Goal: Task Accomplishment & Management: Manage account settings

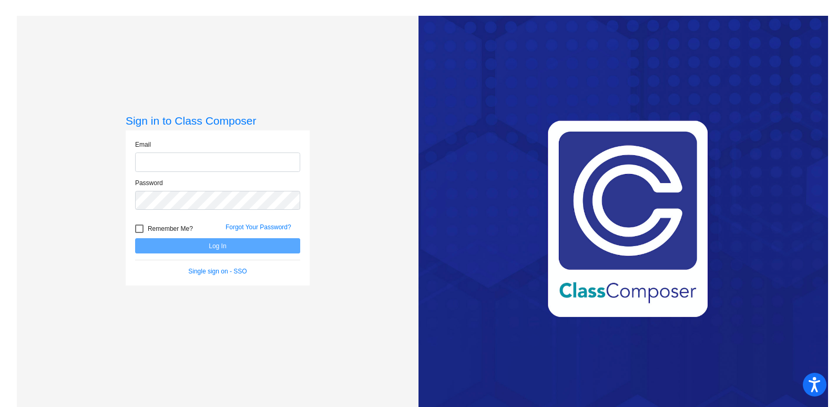
type input "[EMAIL_ADDRESS][PERSON_NAME][DOMAIN_NAME]"
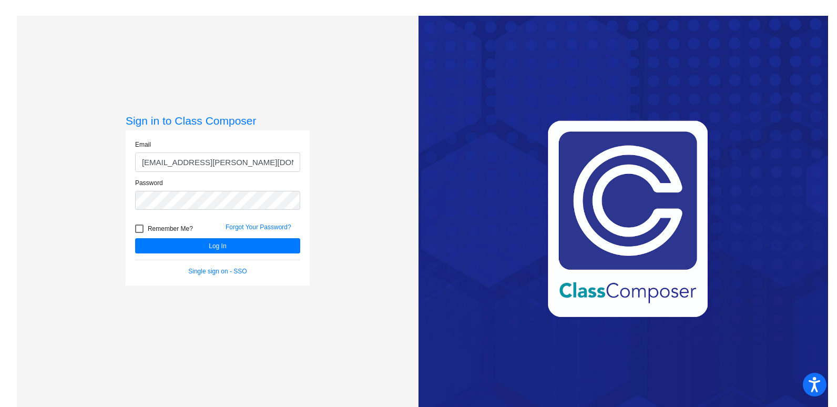
click at [202, 255] on form "Email [EMAIL_ADDRESS][PERSON_NAME][DOMAIN_NAME] Password Remember Me? Forgot Yo…" at bounding box center [217, 208] width 165 height 136
click at [204, 249] on button "Log In" at bounding box center [217, 245] width 165 height 15
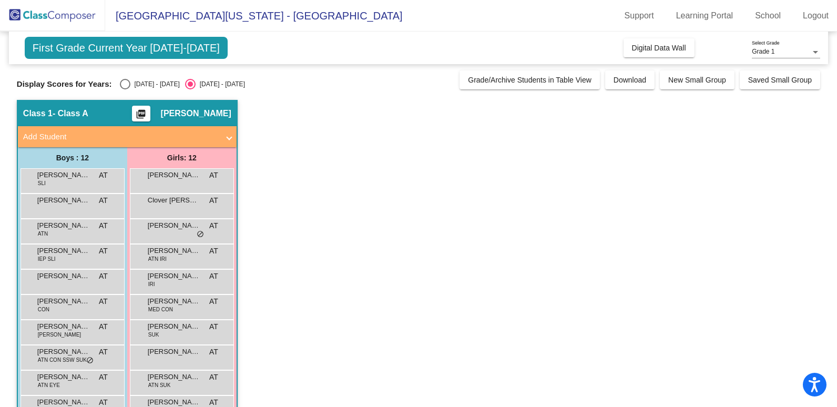
click at [130, 88] on div "[DATE] - [DATE]" at bounding box center [154, 83] width 49 height 9
click at [125, 89] on input "[DATE] - [DATE]" at bounding box center [125, 89] width 1 height 1
radio input "true"
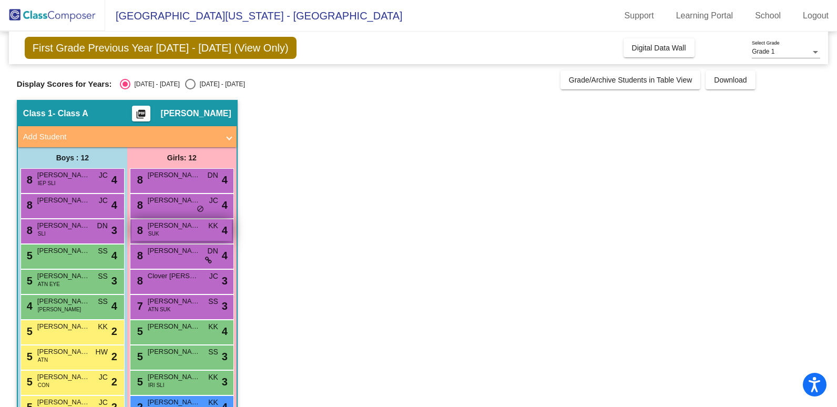
scroll to position [53, 0]
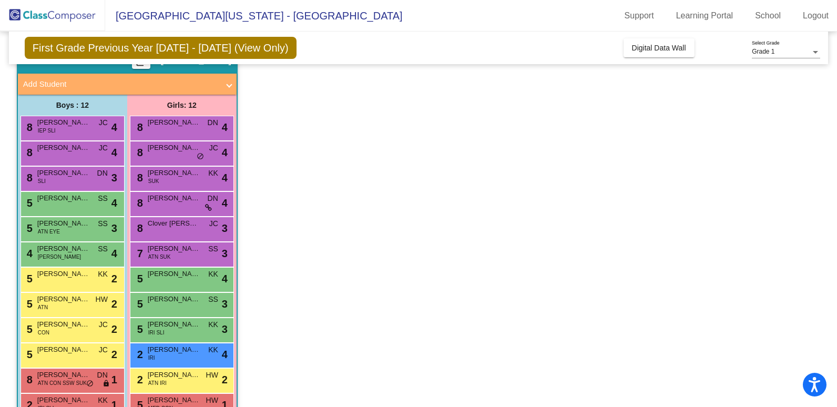
click at [327, 197] on app-classroom "Class 1 - Class A picture_as_pdf [PERSON_NAME] Add Student First Name Last Name…" at bounding box center [418, 241] width 803 height 388
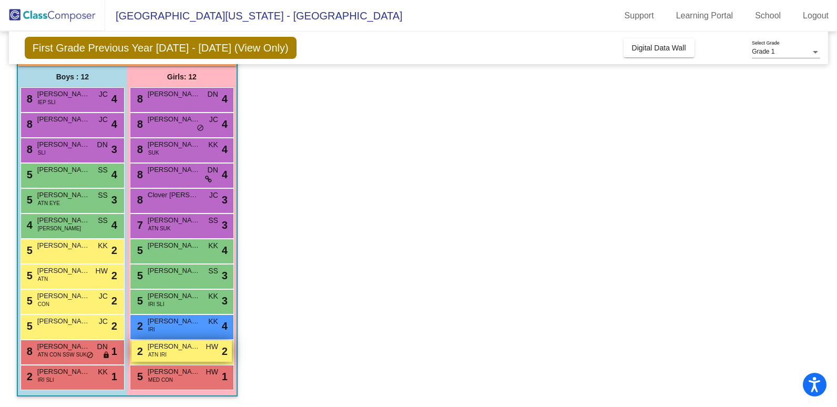
click at [196, 351] on span "[PERSON_NAME]" at bounding box center [174, 346] width 53 height 11
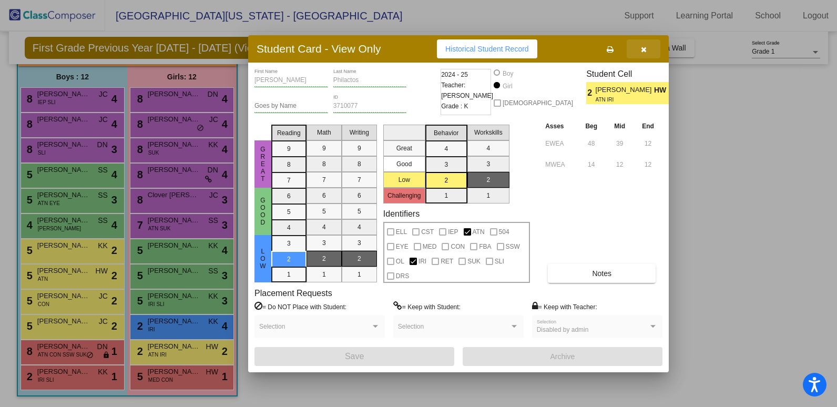
click at [642, 49] on icon "button" at bounding box center [644, 49] width 6 height 7
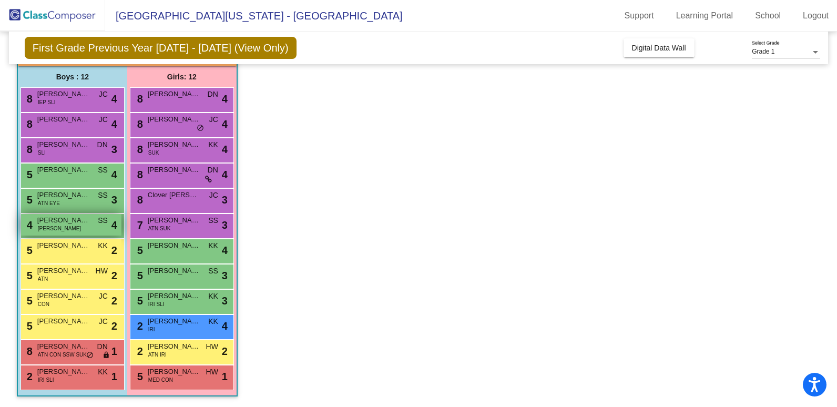
click at [68, 224] on span "[PERSON_NAME]" at bounding box center [63, 220] width 53 height 11
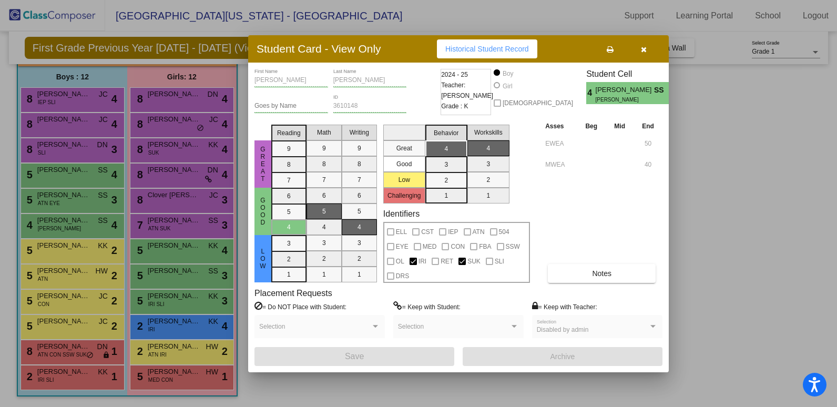
click at [650, 50] on button "button" at bounding box center [644, 48] width 34 height 19
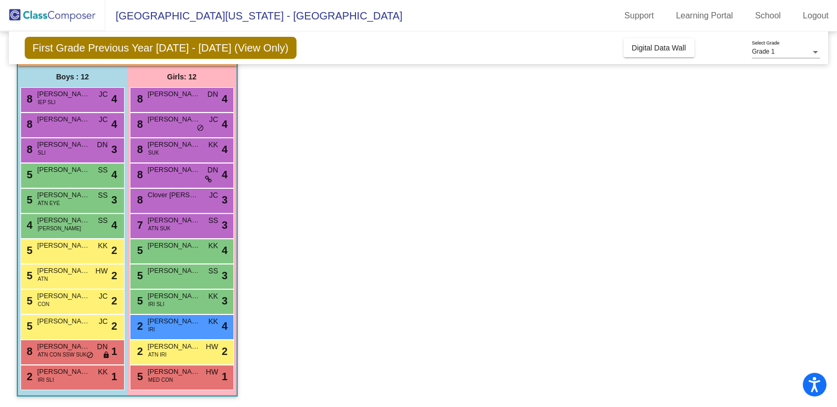
click at [426, 259] on app-classroom "Class 1 - Class A picture_as_pdf [PERSON_NAME] Add Student First Name Last Name…" at bounding box center [418, 213] width 803 height 388
